Goal: Task Accomplishment & Management: Manage account settings

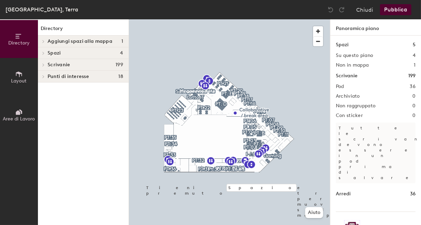
click at [41, 67] on div at bounding box center [42, 64] width 9 height 11
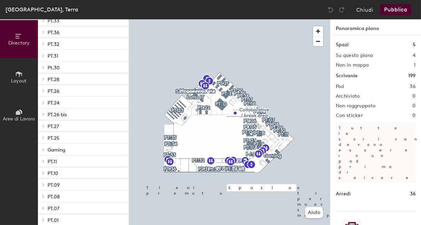
scroll to position [78, 0]
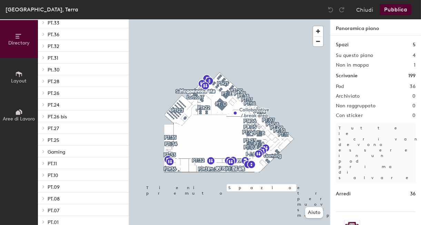
click at [42, 104] on span at bounding box center [43, 104] width 6 height 3
click at [56, 104] on span "PT.24" at bounding box center [54, 105] width 12 height 6
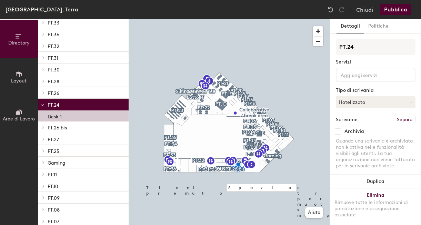
click at [63, 119] on div "Desk 1" at bounding box center [83, 115] width 91 height 11
click at [368, 74] on input at bounding box center [370, 74] width 62 height 8
click at [63, 115] on div "Desk 1" at bounding box center [83, 115] width 91 height 11
click at [61, 96] on p "PT.26" at bounding box center [86, 92] width 76 height 9
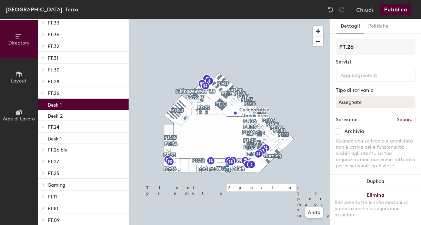
click at [61, 102] on p "Desk 1" at bounding box center [55, 104] width 14 height 8
click at [42, 93] on icon at bounding box center [42, 93] width 3 height 3
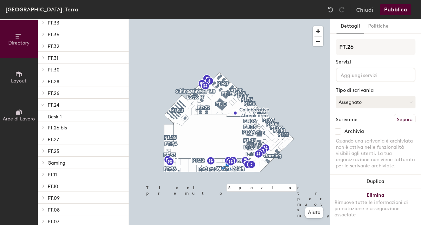
click at [58, 104] on span "PT.24" at bounding box center [54, 105] width 12 height 6
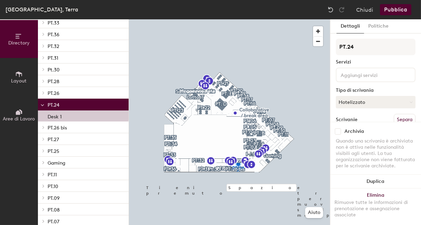
click at [15, 78] on span "Layout" at bounding box center [19, 81] width 16 height 6
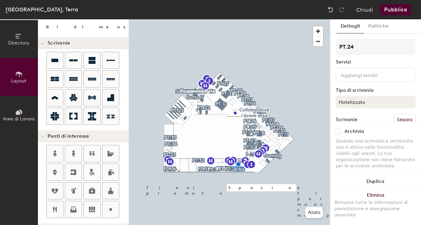
scroll to position [30, 0]
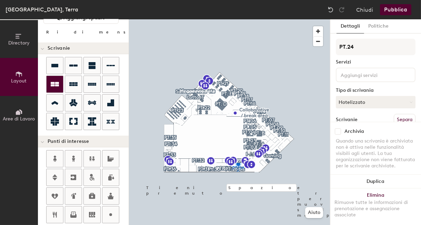
click at [56, 84] on icon at bounding box center [55, 84] width 8 height 4
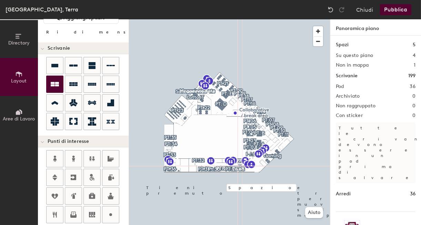
type input "60"
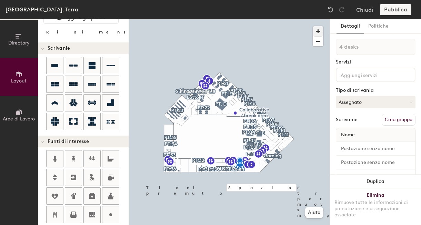
click at [316, 31] on span "button" at bounding box center [318, 31] width 10 height 10
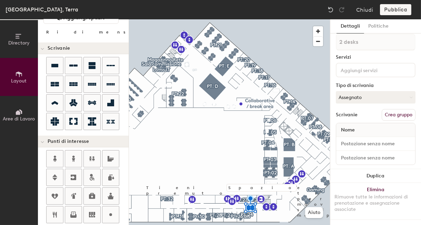
scroll to position [4, 0]
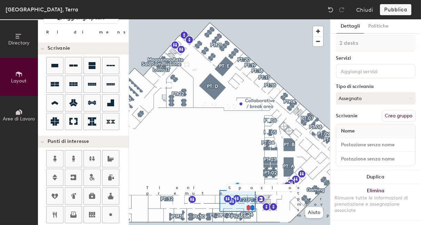
type input "1 desk"
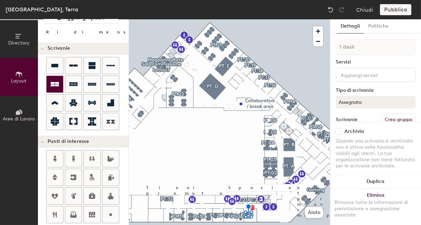
click at [52, 83] on icon at bounding box center [55, 84] width 8 height 4
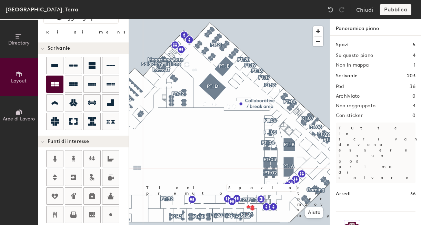
click at [51, 88] on div at bounding box center [55, 84] width 17 height 17
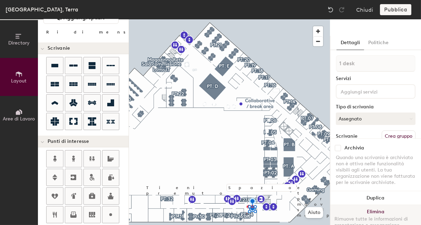
click at [370, 213] on button "Elimina Rimuove tutte le informazioni di prenotazione e assegnazione associate" at bounding box center [375, 223] width 91 height 37
click at [359, 213] on button "Elimina Rimuove tutte le informazioni di prenotazione e assegnazione associate" at bounding box center [375, 223] width 91 height 37
click at [362, 212] on button "Elimina Rimuove tutte le informazioni di prenotazione e assegnazione associate" at bounding box center [375, 223] width 91 height 37
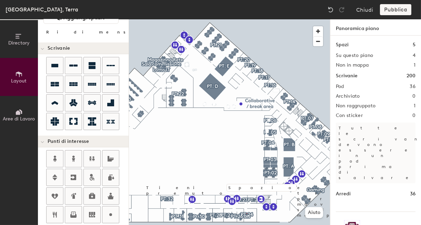
click at [343, 190] on h1 "Arredi" at bounding box center [343, 194] width 15 height 8
click at [52, 85] on icon at bounding box center [55, 84] width 8 height 4
click at [53, 71] on div at bounding box center [55, 65] width 17 height 17
type input "60"
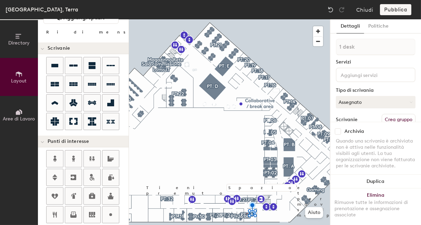
click at [400, 10] on div "Pubblica" at bounding box center [398, 9] width 36 height 11
drag, startPoint x: 400, startPoint y: 10, endPoint x: 393, endPoint y: 12, distance: 7.8
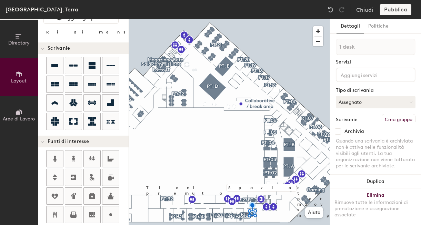
click at [393, 12] on div "Pubblica" at bounding box center [398, 9] width 36 height 11
drag, startPoint x: 393, startPoint y: 12, endPoint x: 352, endPoint y: 28, distance: 43.9
click at [352, 28] on button "Dettagli" at bounding box center [351, 26] width 28 height 14
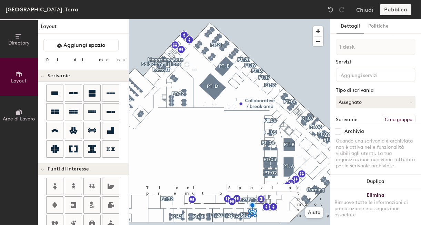
scroll to position [0, 0]
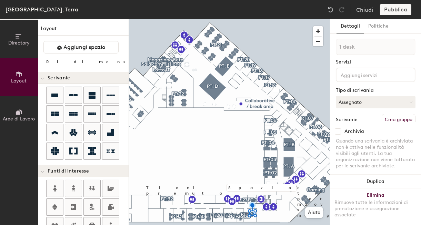
click at [19, 39] on icon at bounding box center [19, 36] width 8 height 8
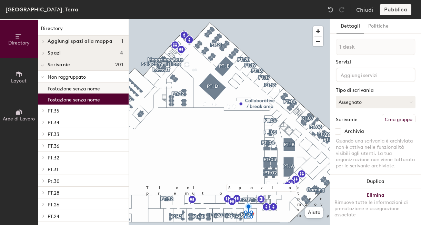
drag, startPoint x: 71, startPoint y: 99, endPoint x: 106, endPoint y: 83, distance: 38.0
click at [106, 83] on div "Postazione senza nome Postazione senza nome" at bounding box center [83, 93] width 91 height 22
click at [367, 12] on button "Chiudi" at bounding box center [364, 9] width 17 height 11
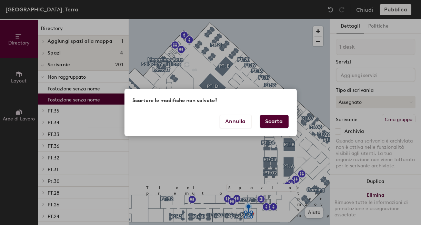
click at [276, 124] on button "Scarta" at bounding box center [274, 121] width 29 height 13
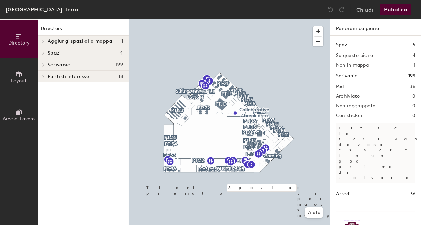
click at [22, 74] on icon at bounding box center [19, 74] width 8 height 8
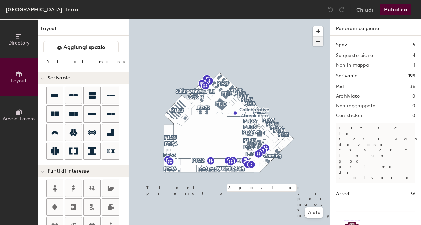
click at [320, 44] on span "button" at bounding box center [318, 42] width 10 height 10
click at [317, 32] on span "button" at bounding box center [318, 31] width 10 height 10
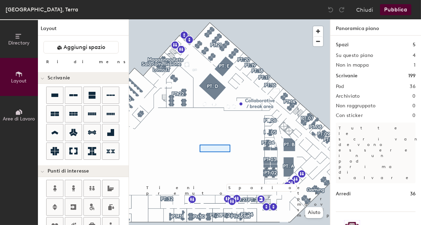
click at [199, 19] on div at bounding box center [229, 19] width 201 height 0
click at [330, 149] on div "Panoramica piano Spazi 5 Su questo piano 4 Non in mappa 1 Scrivanie 199 Pod 36 …" at bounding box center [375, 122] width 91 height 206
click at [324, 146] on div "Directory Layout Aree di Lavoro Layout Aggiungi spazio Ridimensiona Scrivanie P…" at bounding box center [210, 122] width 421 height 206
click at [319, 42] on span "button" at bounding box center [318, 42] width 10 height 10
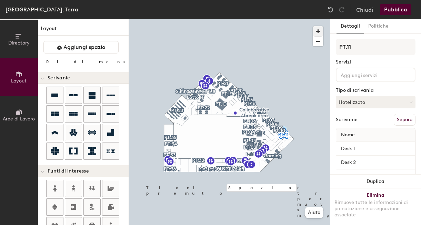
click at [320, 33] on span "button" at bounding box center [318, 31] width 10 height 10
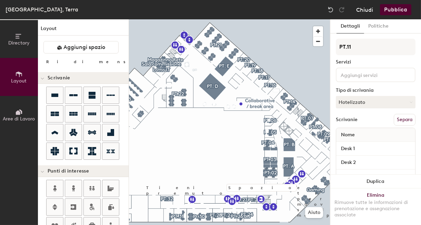
click at [368, 13] on button "Chiudi" at bounding box center [364, 9] width 17 height 11
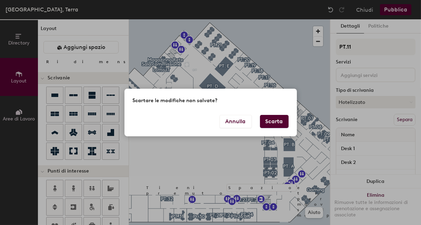
click at [282, 124] on button "Scarta" at bounding box center [274, 121] width 29 height 13
type input "20"
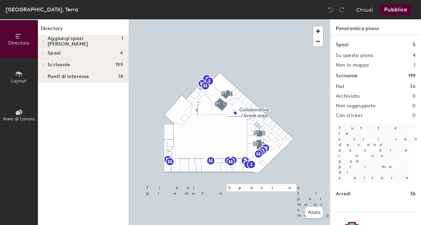
click at [26, 118] on span "Aree di Lavoro" at bounding box center [19, 119] width 32 height 6
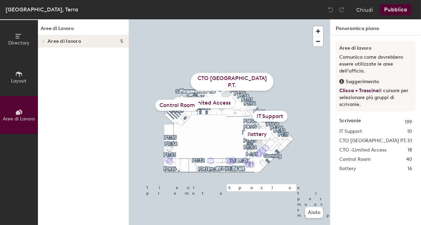
click at [259, 134] on div "Ilottery" at bounding box center [257, 134] width 28 height 11
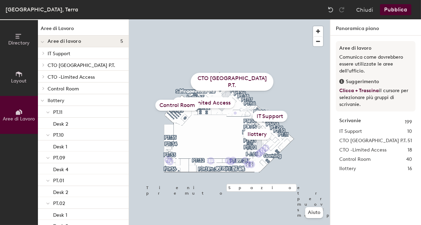
click at [252, 133] on div "Ilottery" at bounding box center [257, 134] width 28 height 11
click at [255, 132] on div "Ilottery" at bounding box center [257, 134] width 28 height 11
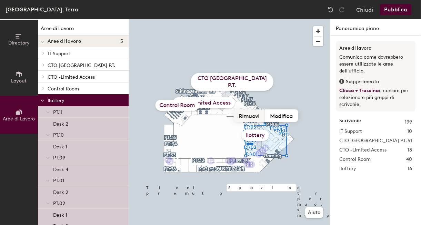
click at [250, 121] on button "Rimuovi" at bounding box center [249, 115] width 31 height 12
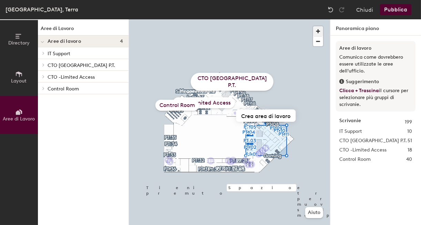
click at [320, 29] on span "button" at bounding box center [318, 31] width 10 height 10
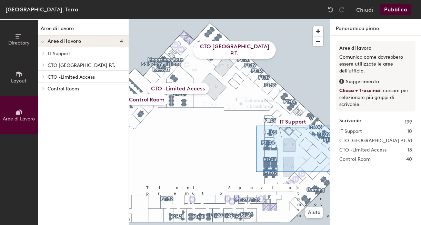
click at [336, 172] on div "Directory Layout Aree di Lavoro Aree di Lavoro Aree di lavoro 4 IT Support PT.0…" at bounding box center [210, 122] width 421 height 206
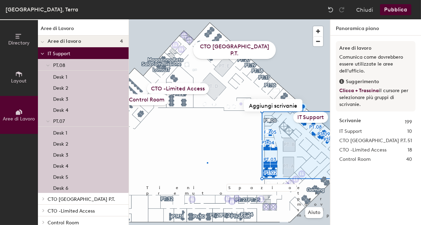
click at [208, 19] on div at bounding box center [229, 19] width 201 height 0
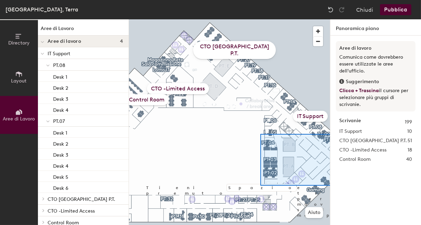
click at [337, 186] on div "Directory Layout Aree di Lavoro Aree di Lavoro Aree di lavoro 4 IT Support PT.0…" at bounding box center [210, 122] width 421 height 206
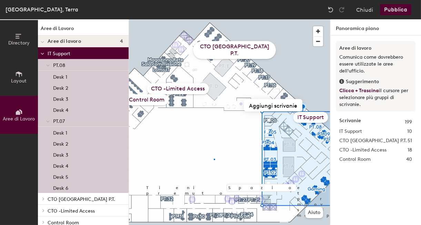
click at [214, 19] on div at bounding box center [229, 19] width 201 height 0
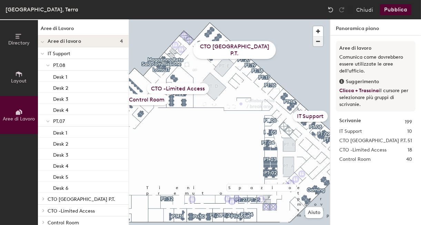
click at [318, 42] on span "button" at bounding box center [318, 42] width 10 height 10
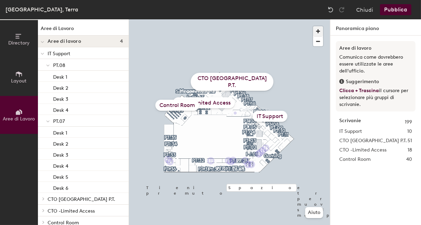
click at [318, 32] on span "button" at bounding box center [318, 31] width 10 height 10
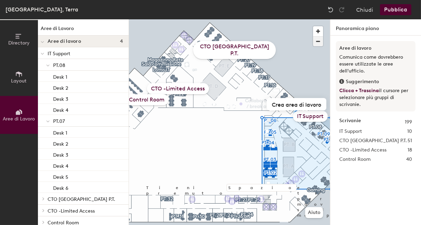
click at [318, 42] on span "button" at bounding box center [318, 42] width 10 height 10
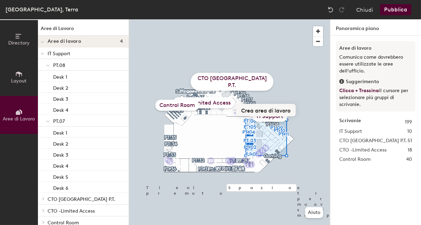
click at [257, 110] on button "Crea area di lavoro" at bounding box center [266, 110] width 60 height 12
type input "Ilottery"
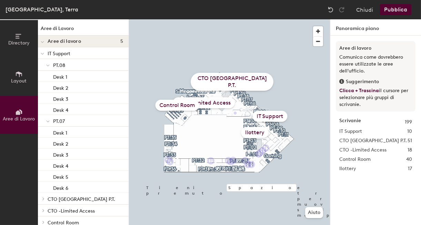
click at [257, 131] on div "Ilottery" at bounding box center [255, 132] width 28 height 11
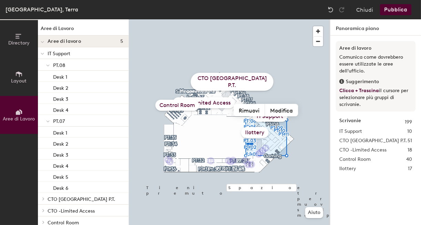
click at [257, 131] on div "Ilottery" at bounding box center [255, 132] width 28 height 11
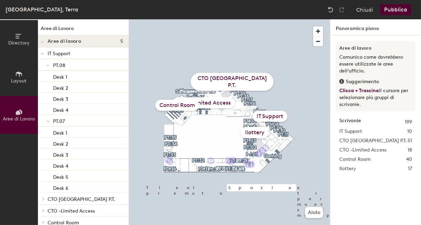
click at [256, 137] on div "Ilottery" at bounding box center [255, 132] width 28 height 11
click at [402, 8] on button "Pubblica" at bounding box center [395, 9] width 31 height 11
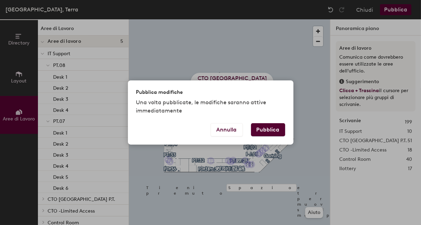
click at [271, 132] on button "Pubblica" at bounding box center [268, 129] width 34 height 13
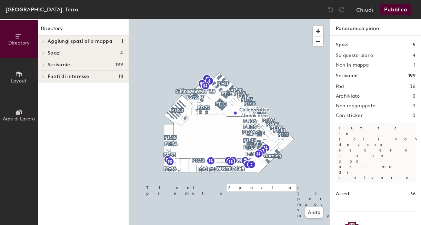
click at [44, 64] on icon at bounding box center [43, 64] width 3 height 3
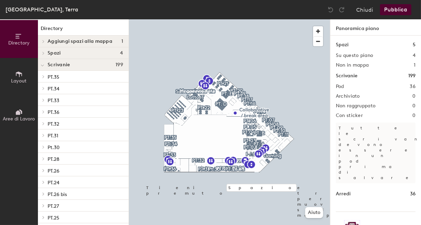
click at [43, 43] on div at bounding box center [42, 41] width 9 height 11
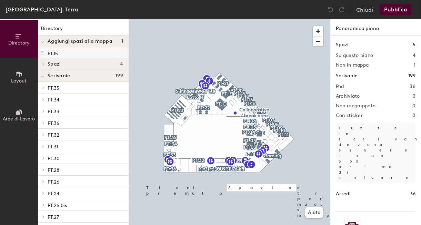
click at [57, 53] on p "PT.15" at bounding box center [53, 53] width 10 height 8
click at [43, 53] on icon at bounding box center [42, 53] width 3 height 4
click at [44, 40] on span at bounding box center [42, 42] width 3 height 6
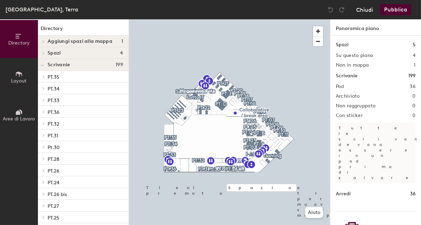
click at [370, 12] on button "Chiudi" at bounding box center [364, 9] width 17 height 11
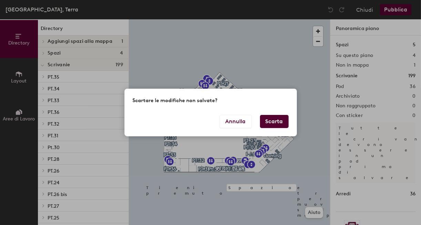
click at [275, 125] on button "Scarta" at bounding box center [274, 121] width 29 height 13
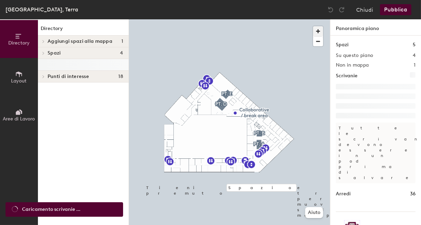
click at [319, 30] on span "button" at bounding box center [318, 31] width 10 height 10
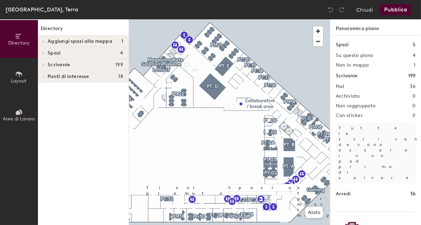
click at [27, 74] on button "Layout" at bounding box center [19, 77] width 38 height 38
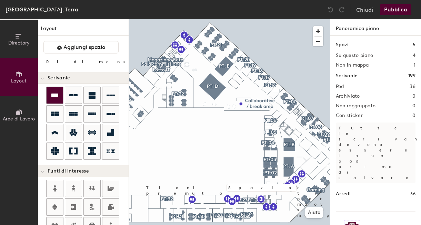
click at [59, 95] on div at bounding box center [55, 95] width 17 height 17
type input "60"
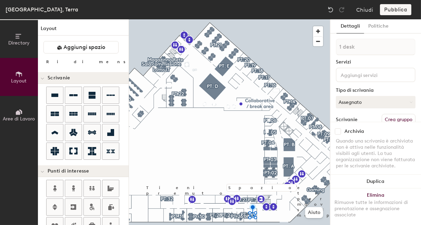
click at [19, 39] on icon at bounding box center [19, 36] width 8 height 8
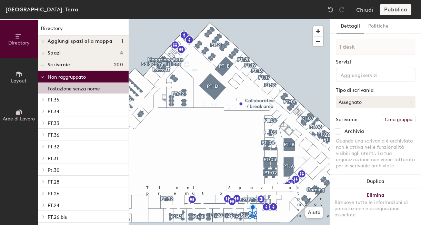
click at [21, 75] on icon at bounding box center [19, 74] width 8 height 8
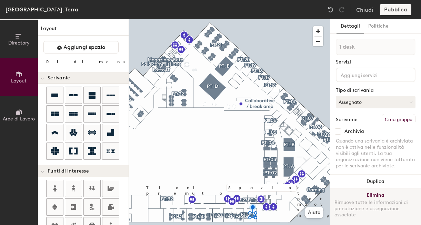
click at [365, 192] on button "Elimina Rimuove tutte le informazioni di prenotazione e assegnazione associate" at bounding box center [375, 206] width 91 height 37
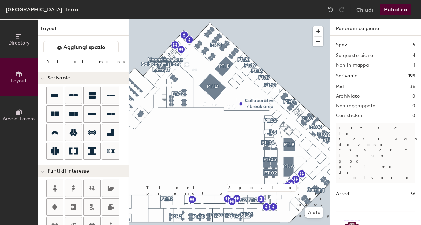
type input "60"
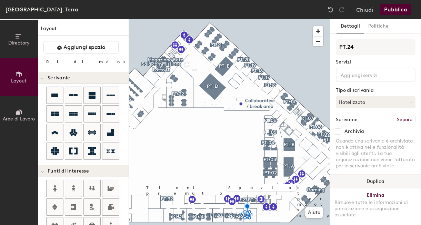
click at [368, 183] on button "Duplica" at bounding box center [375, 181] width 91 height 14
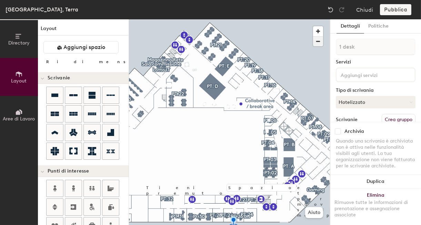
click at [317, 41] on span "button" at bounding box center [318, 42] width 10 height 10
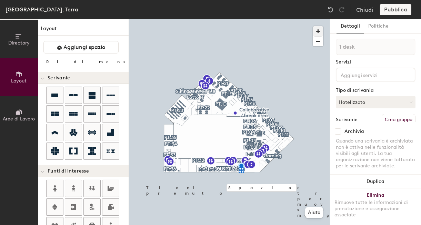
click at [319, 28] on span "button" at bounding box center [318, 31] width 10 height 10
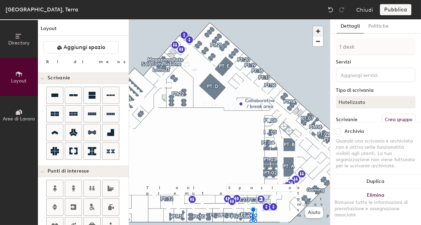
click at [319, 28] on span "button" at bounding box center [318, 31] width 10 height 10
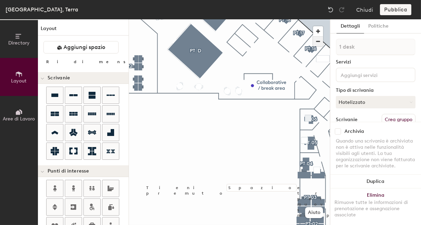
click at [318, 40] on span "button" at bounding box center [318, 42] width 10 height 10
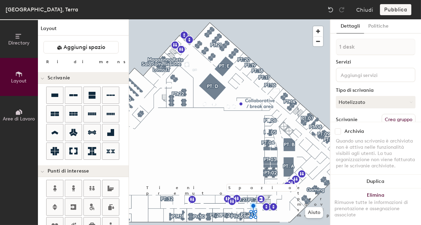
click at [363, 114] on div "Scrivanie Crea gruppo" at bounding box center [376, 120] width 80 height 12
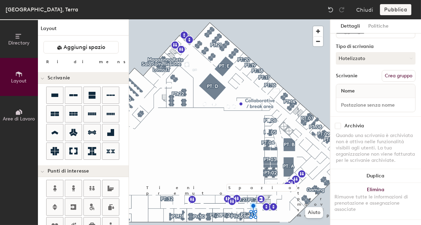
scroll to position [48, 0]
click at [394, 71] on button "Crea gruppo" at bounding box center [399, 76] width 34 height 12
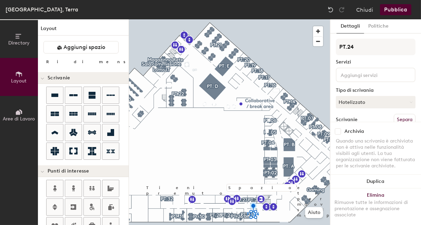
type input "PT.24"
click at [400, 11] on button "Pubblica" at bounding box center [395, 9] width 31 height 11
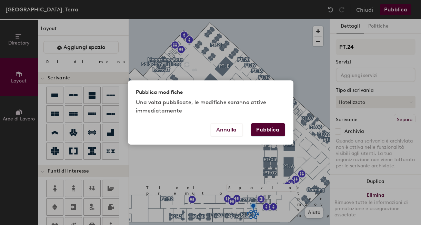
click at [261, 131] on button "Pubblica" at bounding box center [268, 129] width 34 height 13
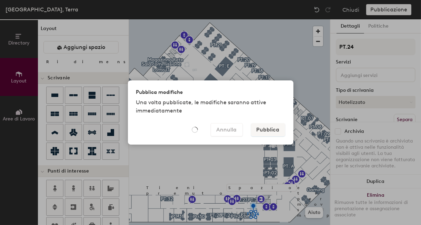
type input "20"
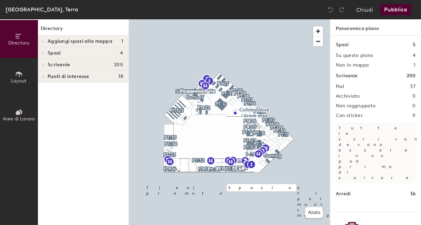
click at [43, 64] on icon at bounding box center [43, 64] width 3 height 3
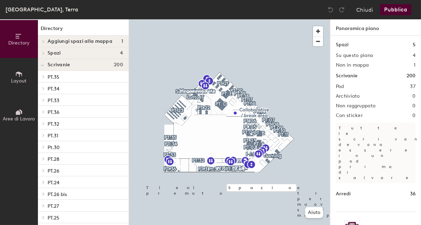
click at [43, 181] on icon at bounding box center [43, 181] width 3 height 3
click at [60, 194] on p "Desk 1" at bounding box center [55, 193] width 14 height 8
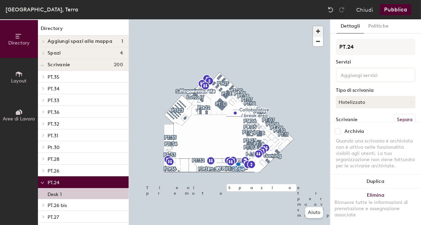
click at [320, 30] on span "button" at bounding box center [318, 31] width 10 height 10
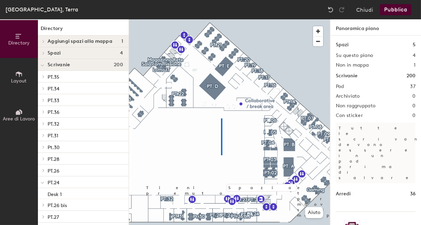
click at [221, 19] on div at bounding box center [229, 19] width 201 height 0
click at [317, 45] on span "button" at bounding box center [318, 42] width 10 height 10
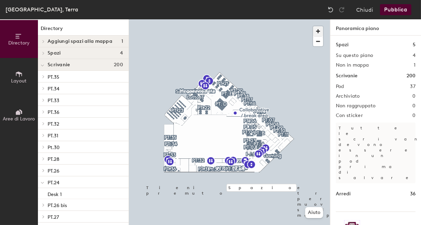
click at [319, 32] on span "button" at bounding box center [318, 31] width 10 height 10
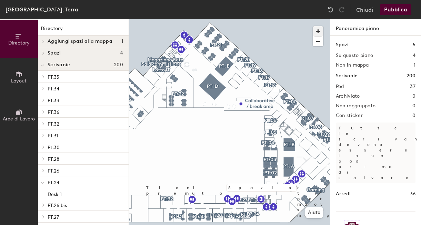
click at [319, 32] on span "button" at bounding box center [318, 31] width 10 height 10
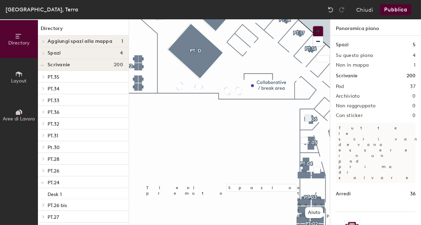
scroll to position [13, 0]
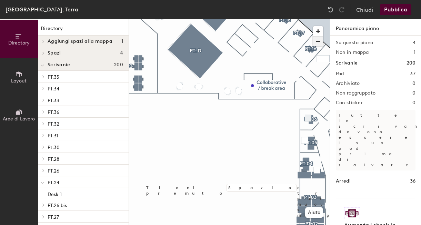
click at [317, 42] on span "button" at bounding box center [318, 42] width 10 height 10
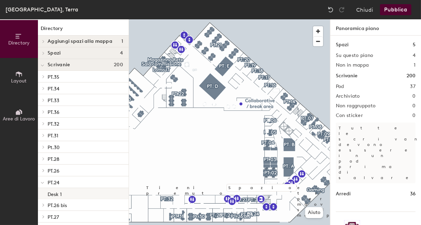
click at [56, 194] on p "Desk 1" at bounding box center [55, 193] width 14 height 8
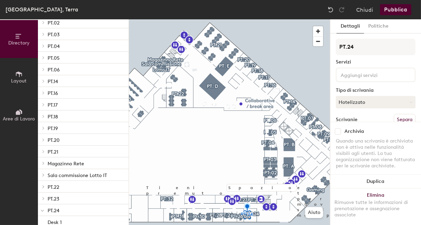
scroll to position [319, 0]
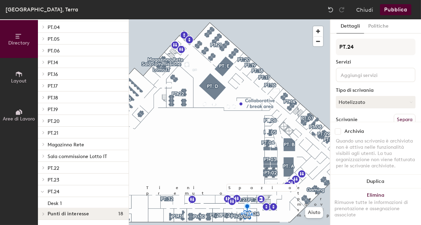
click at [44, 191] on icon at bounding box center [42, 191] width 3 height 3
click at [41, 198] on div at bounding box center [42, 201] width 9 height 11
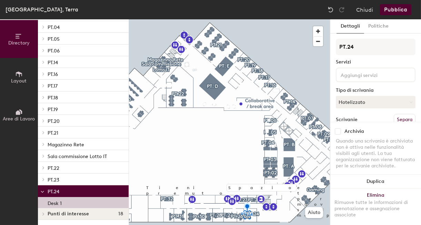
click at [62, 202] on div "Desk 1" at bounding box center [83, 202] width 91 height 11
click at [54, 201] on p "Desk 1" at bounding box center [55, 202] width 14 height 8
click at [75, 201] on div "Desk 1" at bounding box center [83, 202] width 91 height 11
click at [74, 202] on div "Desk 1" at bounding box center [83, 202] width 91 height 11
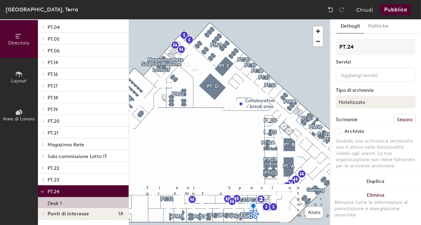
click at [74, 202] on div "Desk 1" at bounding box center [83, 202] width 91 height 11
click at [65, 201] on div "Desk 1" at bounding box center [83, 202] width 91 height 11
click at [379, 181] on button "Duplica" at bounding box center [375, 181] width 91 height 14
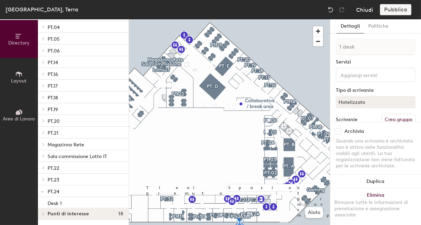
click at [365, 12] on button "Chiudi" at bounding box center [364, 9] width 17 height 11
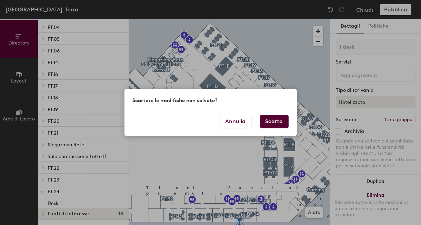
click at [272, 122] on button "Scarta" at bounding box center [274, 121] width 29 height 13
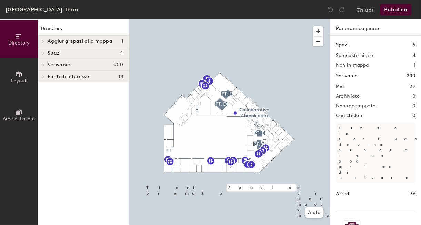
click at [42, 53] on span at bounding box center [43, 52] width 6 height 3
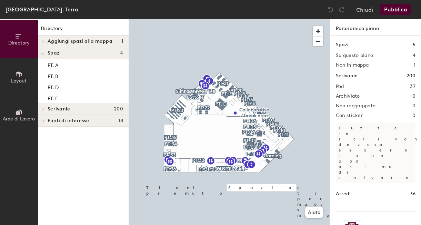
click at [43, 53] on icon at bounding box center [42, 53] width 3 height 1
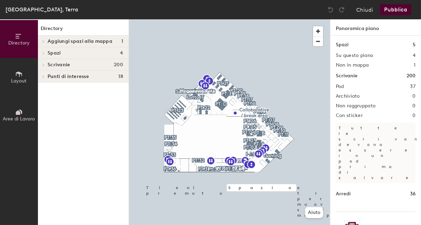
click at [43, 65] on icon at bounding box center [43, 64] width 3 height 3
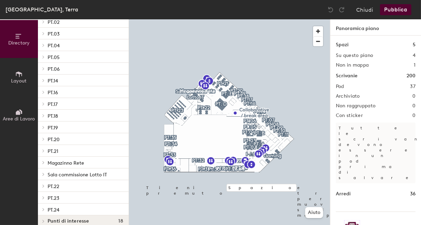
scroll to position [297, 0]
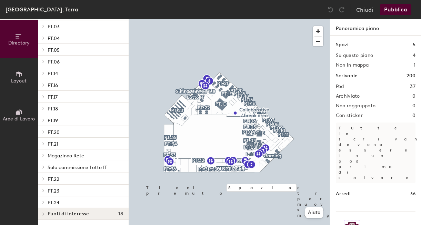
click at [40, 201] on span at bounding box center [43, 201] width 6 height 3
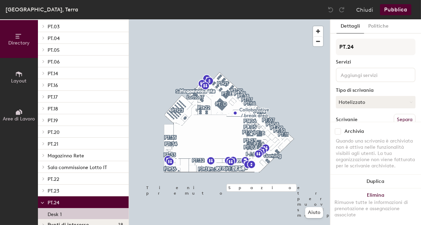
click at [60, 213] on p "Desk 1" at bounding box center [55, 213] width 14 height 8
click at [76, 212] on div "Desk 1" at bounding box center [83, 213] width 91 height 11
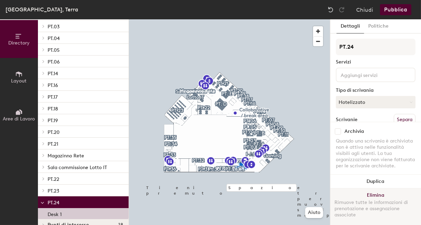
drag, startPoint x: 398, startPoint y: 181, endPoint x: 416, endPoint y: 214, distance: 38.4
click at [415, 214] on div "Archivia Quando una scrivania è archiviata non è attiva nelle funzionalità visi…" at bounding box center [376, 173] width 80 height 103
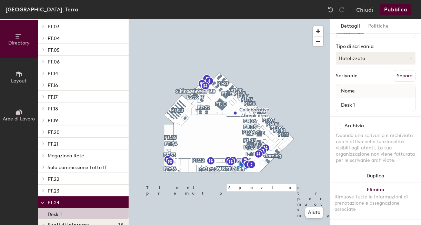
scroll to position [49, 0]
click at [354, 100] on input "Desk 1" at bounding box center [376, 105] width 76 height 10
type input "Desk 2"
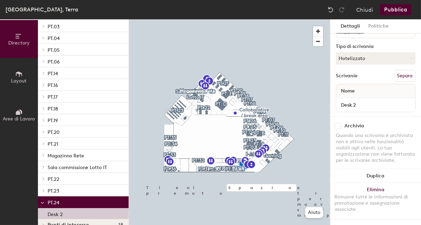
click at [399, 72] on button "Separa" at bounding box center [405, 76] width 22 height 12
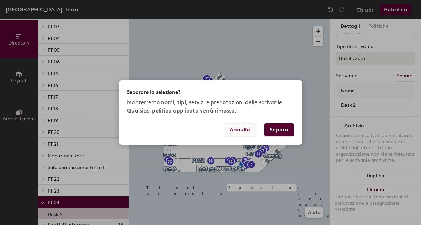
click at [246, 129] on button "Annulla" at bounding box center [240, 129] width 32 height 13
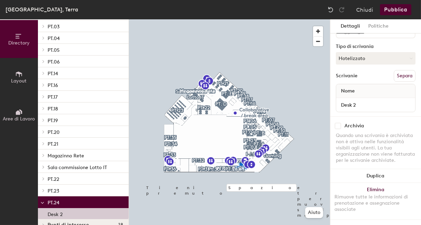
click at [401, 15] on button "Pubblica" at bounding box center [395, 9] width 31 height 11
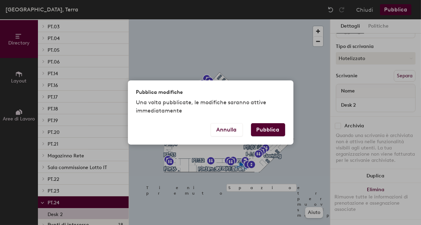
click at [269, 123] on button "Pubblica" at bounding box center [268, 129] width 34 height 13
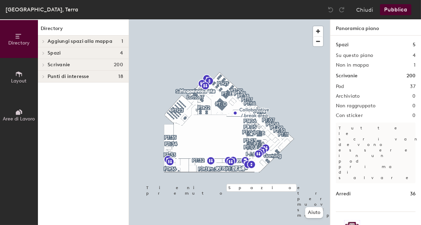
click at [44, 65] on icon at bounding box center [43, 64] width 3 height 3
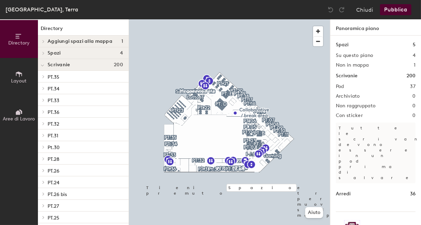
click at [21, 78] on span "Layout" at bounding box center [19, 81] width 16 height 6
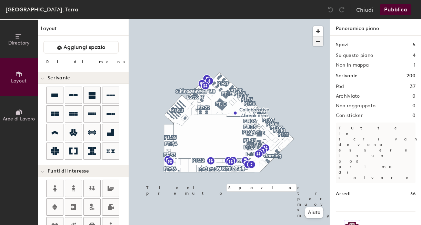
click at [320, 44] on span "button" at bounding box center [318, 42] width 10 height 10
click at [317, 32] on span "button" at bounding box center [318, 31] width 10 height 10
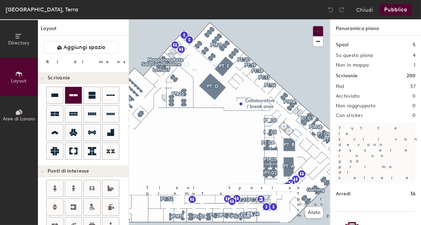
click at [71, 98] on icon at bounding box center [73, 95] width 8 height 8
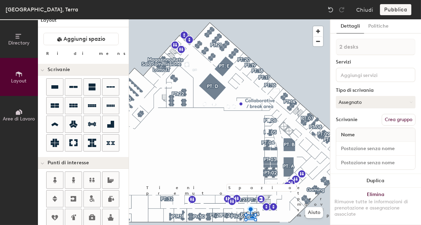
scroll to position [5, 0]
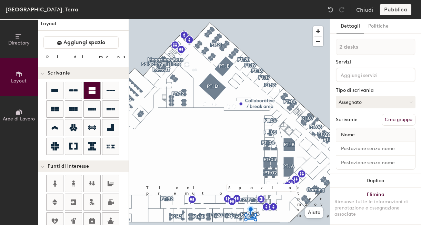
click at [89, 90] on icon at bounding box center [92, 90] width 7 height 7
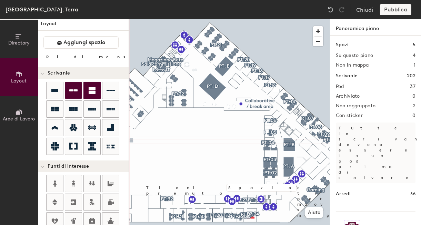
click at [81, 90] on div at bounding box center [73, 90] width 17 height 17
click at [89, 90] on icon at bounding box center [92, 90] width 7 height 7
click at [78, 92] on div at bounding box center [73, 90] width 17 height 17
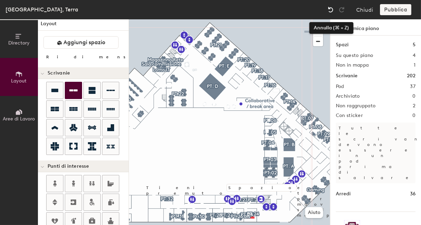
click at [331, 9] on img at bounding box center [330, 9] width 7 height 7
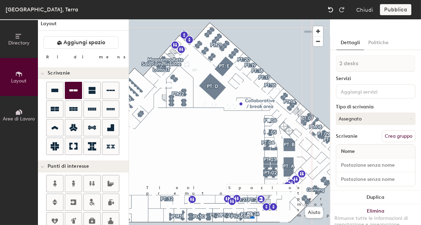
click at [331, 9] on img at bounding box center [330, 9] width 7 height 7
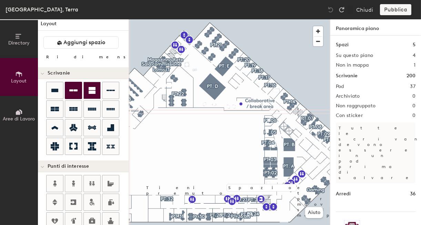
click at [90, 90] on icon at bounding box center [92, 90] width 7 height 7
type input "60"
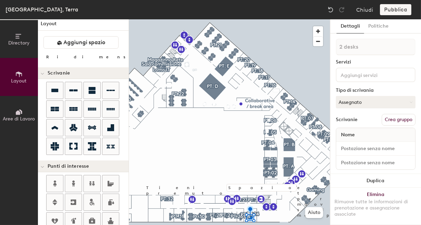
click at [391, 121] on button "Crea gruppo" at bounding box center [399, 120] width 34 height 12
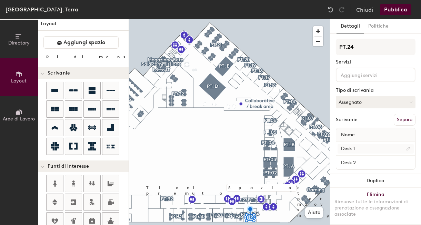
type input "PT.24"
click at [364, 149] on input "Desk 1" at bounding box center [376, 149] width 76 height 10
type input "Desk 3"
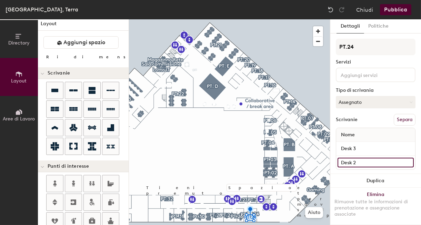
click at [356, 162] on input "Desk 2" at bounding box center [376, 163] width 76 height 10
type input "Desk 4"
click at [371, 104] on button "Assegnato" at bounding box center [376, 102] width 80 height 12
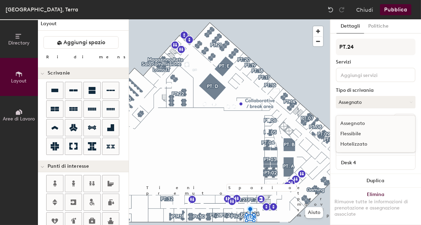
click at [363, 134] on div "Flessibile" at bounding box center [370, 134] width 69 height 10
click at [399, 13] on button "Pubblica" at bounding box center [395, 9] width 31 height 11
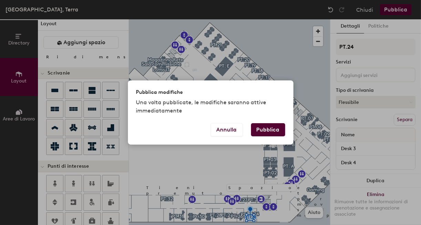
click at [260, 128] on button "Pubblica" at bounding box center [268, 129] width 34 height 13
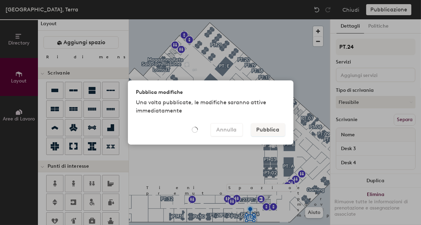
type input "20"
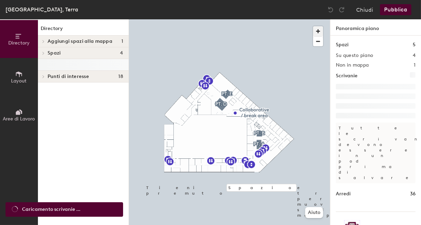
click at [320, 30] on span "button" at bounding box center [318, 31] width 10 height 10
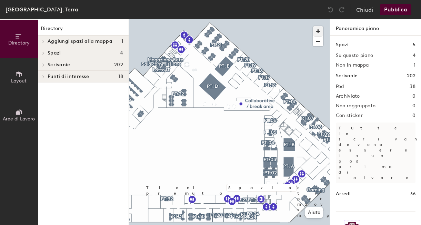
click at [320, 30] on span "button" at bounding box center [318, 31] width 10 height 10
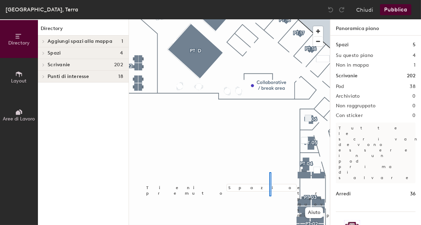
click at [269, 19] on div at bounding box center [229, 19] width 201 height 0
click at [320, 43] on span "button" at bounding box center [318, 42] width 10 height 10
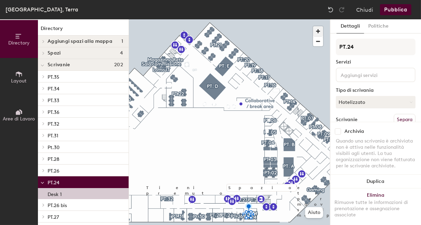
click at [321, 28] on span "button" at bounding box center [318, 31] width 10 height 10
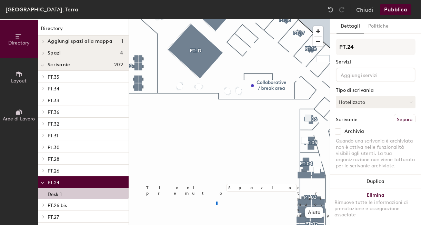
click at [216, 19] on div at bounding box center [229, 19] width 201 height 0
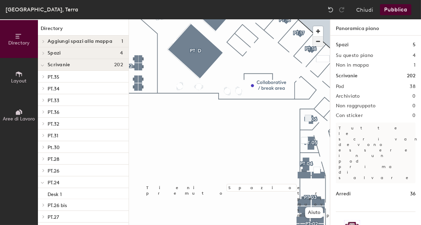
click at [316, 41] on span "button" at bounding box center [318, 42] width 10 height 10
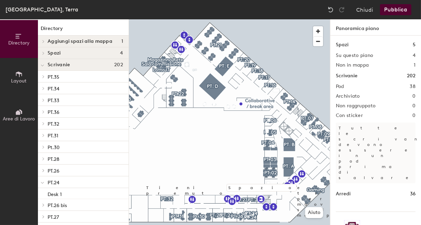
click at [42, 181] on icon at bounding box center [42, 182] width 3 height 3
click at [42, 181] on icon at bounding box center [43, 181] width 3 height 3
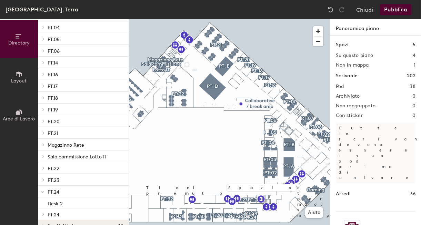
scroll to position [322, 0]
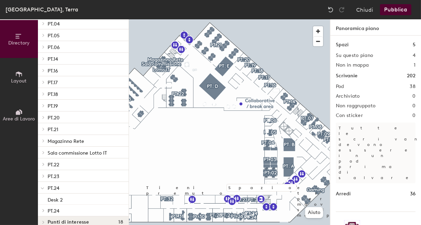
click at [43, 210] on icon at bounding box center [43, 210] width 3 height 3
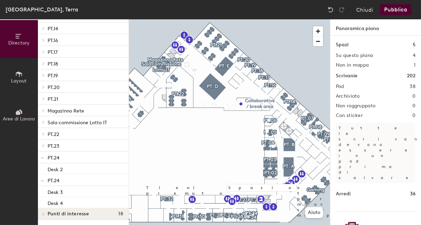
click at [397, 13] on button "Pubblica" at bounding box center [395, 9] width 31 height 11
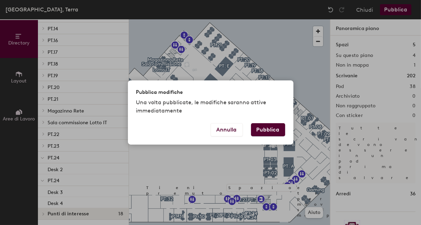
click at [268, 132] on button "Pubblica" at bounding box center [268, 129] width 34 height 13
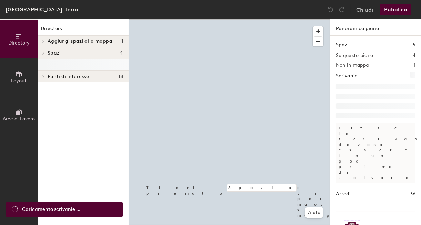
click at [22, 74] on icon at bounding box center [19, 74] width 8 height 8
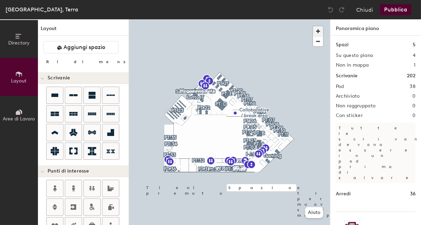
click at [319, 31] on span "button" at bounding box center [318, 31] width 10 height 10
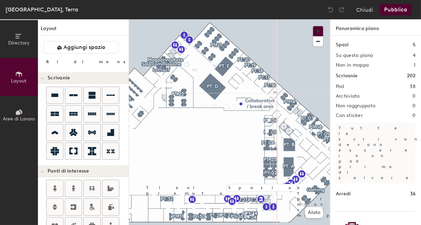
click at [275, 91] on div "Directory Layout Aree di Lavoro Layout Aggiungi spazio Ridimensiona Scrivanie P…" at bounding box center [210, 122] width 421 height 206
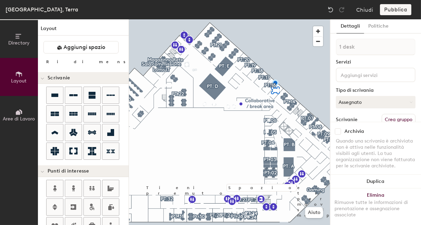
click at [181, 63] on input "range" at bounding box center [181, 63] width 0 height 6
type input "60"
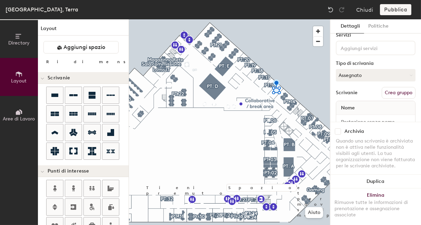
scroll to position [33, 0]
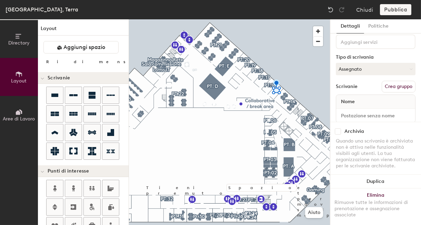
click at [395, 87] on button "Crea gruppo" at bounding box center [399, 87] width 34 height 12
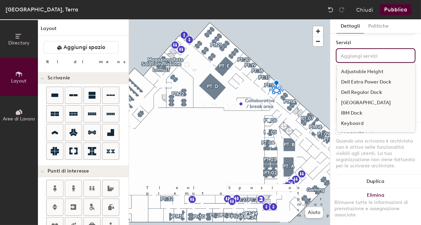
click at [370, 57] on input at bounding box center [370, 55] width 62 height 8
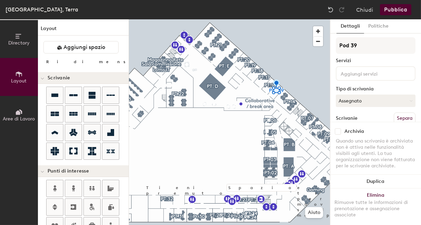
scroll to position [0, 0]
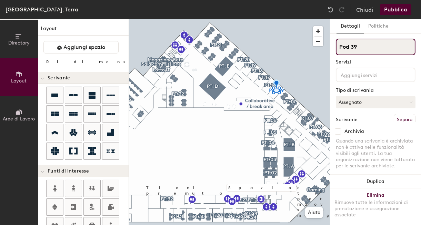
click at [358, 49] on input "Pod 39" at bounding box center [376, 47] width 80 height 17
type input "P"
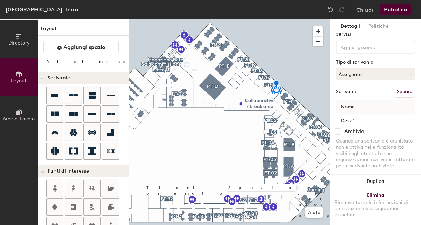
scroll to position [49, 0]
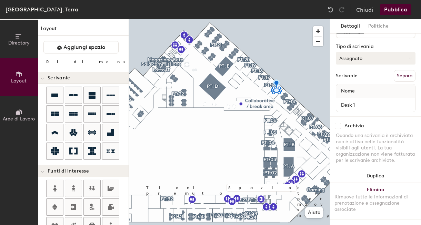
type input "PT.15"
click at [377, 56] on button "Assegnato" at bounding box center [376, 58] width 80 height 12
click at [363, 85] on div "Flessibile" at bounding box center [370, 90] width 69 height 10
click at [396, 8] on button "Pubblica" at bounding box center [395, 9] width 31 height 11
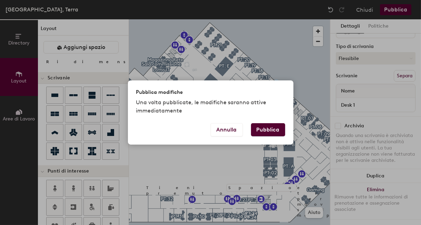
click at [260, 130] on button "Pubblica" at bounding box center [268, 129] width 34 height 13
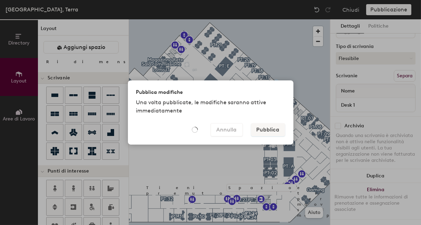
type input "20"
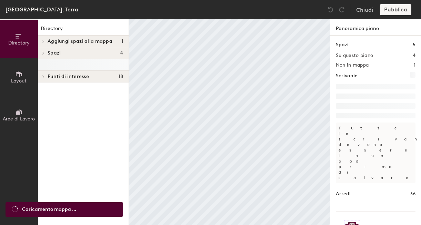
click at [21, 114] on icon at bounding box center [19, 112] width 8 height 8
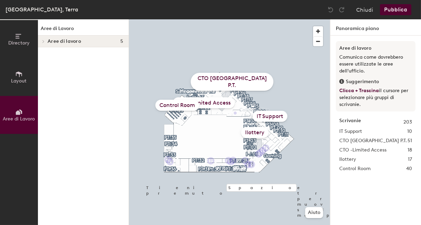
click at [254, 133] on div "Ilottery" at bounding box center [255, 132] width 28 height 11
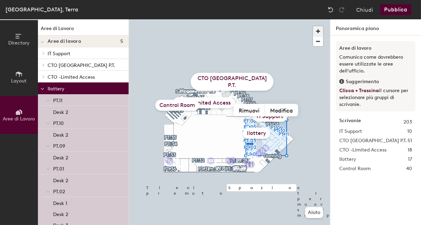
click at [320, 32] on span "button" at bounding box center [318, 31] width 10 height 10
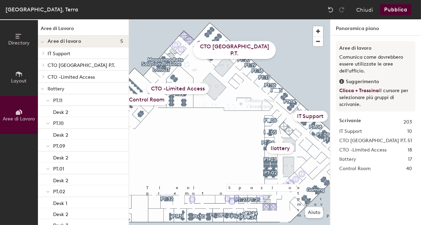
click at [294, 19] on div at bounding box center [229, 19] width 201 height 0
click at [279, 149] on div "Ilottery" at bounding box center [281, 148] width 28 height 11
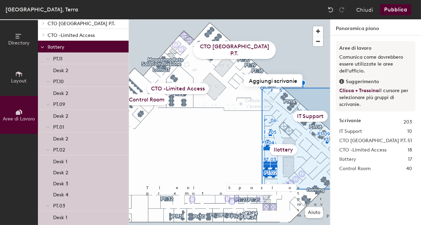
scroll to position [30, 0]
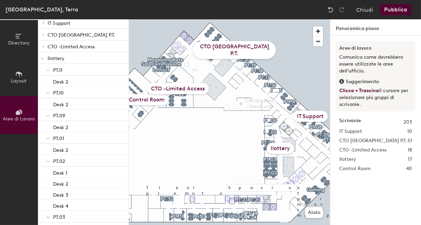
click at [277, 148] on div "Ilottery" at bounding box center [281, 148] width 28 height 11
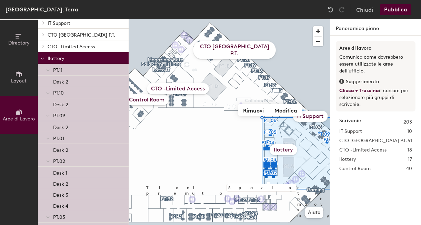
click at [40, 61] on div at bounding box center [42, 57] width 9 height 11
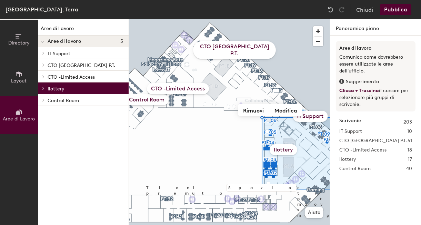
scroll to position [0, 0]
click at [42, 88] on icon at bounding box center [43, 88] width 3 height 3
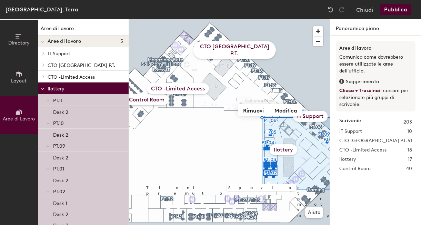
click at [48, 101] on icon at bounding box center [48, 100] width 3 height 1
click at [48, 110] on span at bounding box center [47, 112] width 3 height 6
click at [48, 124] on icon at bounding box center [48, 123] width 3 height 1
click at [48, 136] on icon at bounding box center [47, 135] width 3 height 3
click at [46, 149] on span at bounding box center [47, 147] width 3 height 6
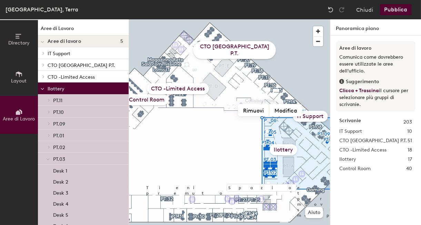
click at [46, 159] on icon at bounding box center [47, 159] width 3 height 3
click at [48, 172] on icon at bounding box center [47, 171] width 3 height 3
click at [48, 183] on icon at bounding box center [47, 182] width 3 height 3
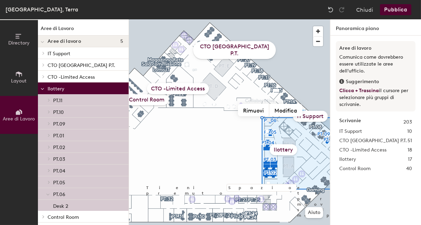
click at [48, 194] on icon at bounding box center [47, 194] width 3 height 3
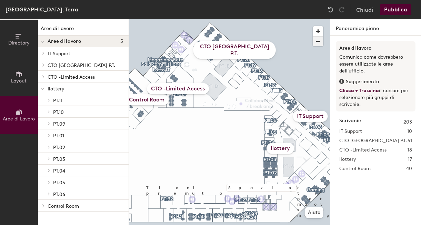
click at [319, 41] on span "button" at bounding box center [318, 42] width 10 height 10
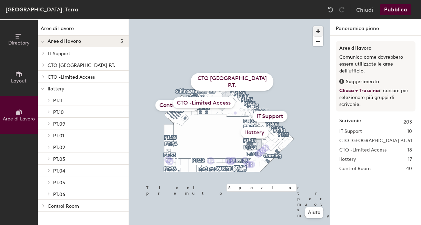
click at [318, 32] on span "button" at bounding box center [318, 31] width 10 height 10
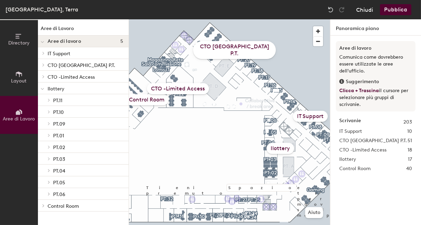
click at [365, 10] on button "Chiudi" at bounding box center [364, 9] width 17 height 11
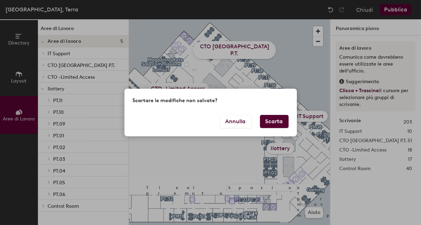
click at [273, 125] on button "Scarta" at bounding box center [274, 121] width 29 height 13
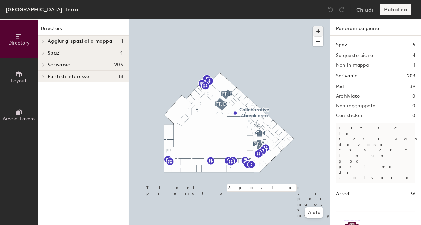
click at [318, 32] on span "button" at bounding box center [318, 31] width 10 height 10
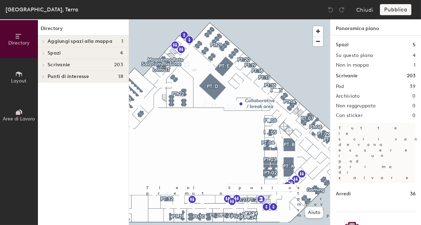
click at [12, 114] on button "Aree di Lavoro" at bounding box center [19, 115] width 38 height 38
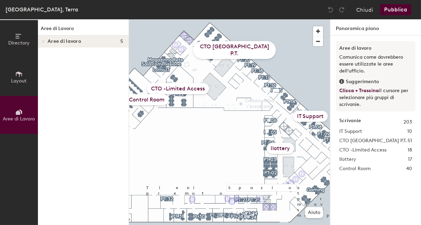
click at [284, 146] on div "Ilottery" at bounding box center [281, 148] width 28 height 11
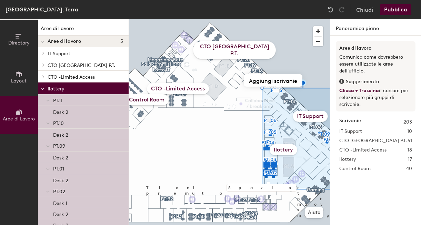
click at [397, 9] on button "Pubblica" at bounding box center [395, 9] width 31 height 11
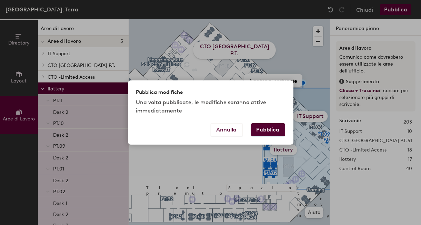
click at [264, 131] on button "Pubblica" at bounding box center [268, 129] width 34 height 13
